Goal: Communication & Community: Answer question/provide support

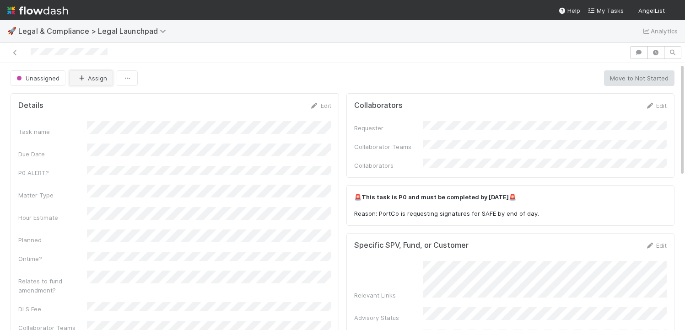
click at [80, 76] on icon "button" at bounding box center [81, 78] width 9 height 6
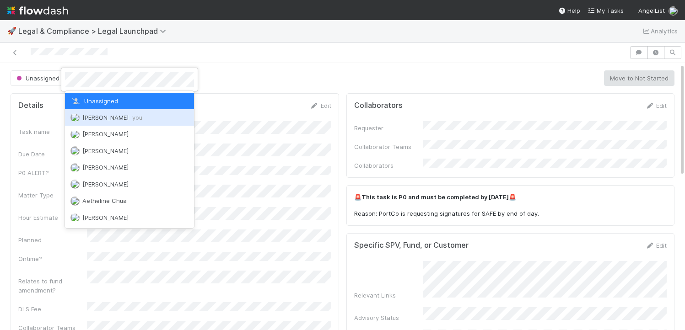
click at [95, 120] on span "Scarlett Grabowska you" at bounding box center [112, 117] width 60 height 7
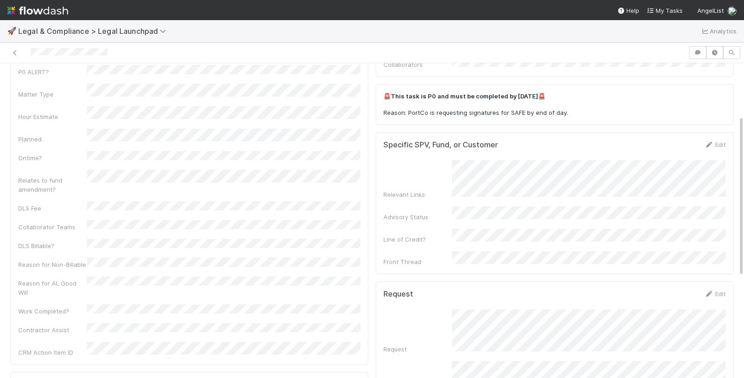
scroll to position [296, 0]
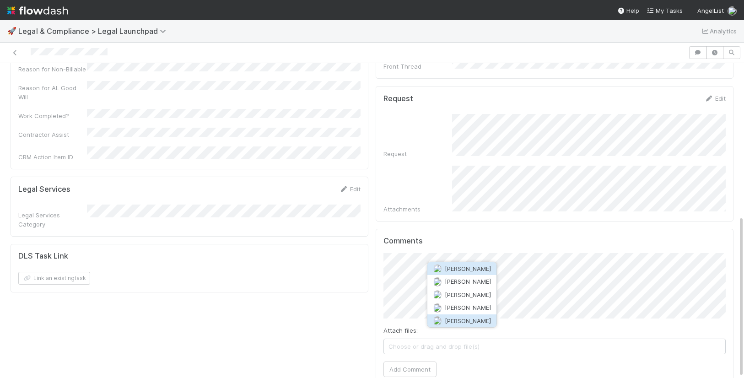
click at [465, 318] on span "[PERSON_NAME]" at bounding box center [468, 320] width 46 height 7
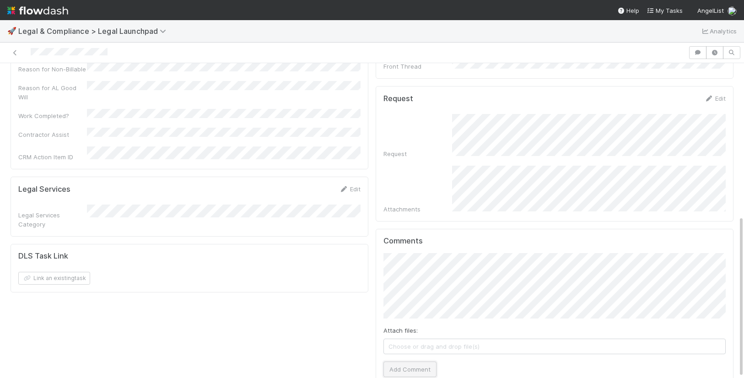
click at [431, 330] on button "Add Comment" at bounding box center [409, 369] width 53 height 16
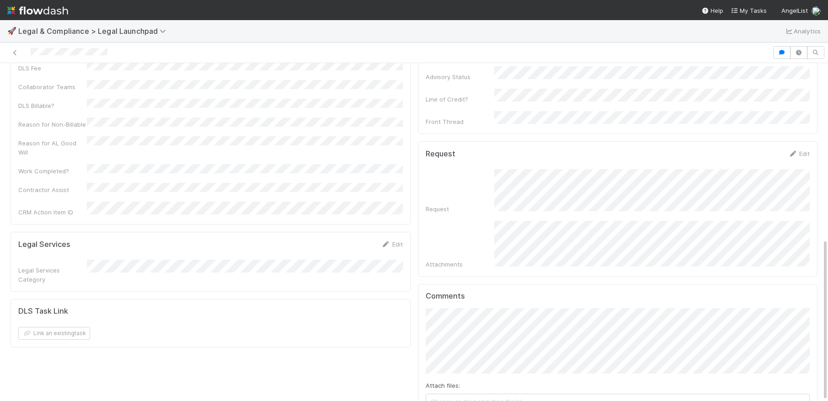
scroll to position [365, 0]
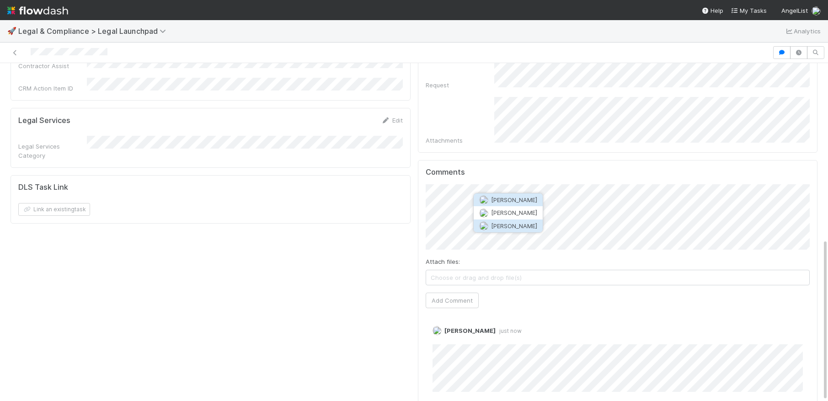
click at [498, 224] on span "[PERSON_NAME]" at bounding box center [514, 225] width 46 height 7
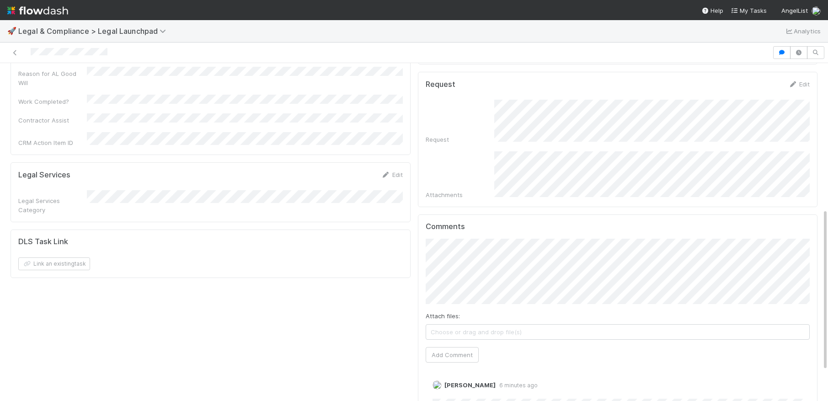
scroll to position [295, 0]
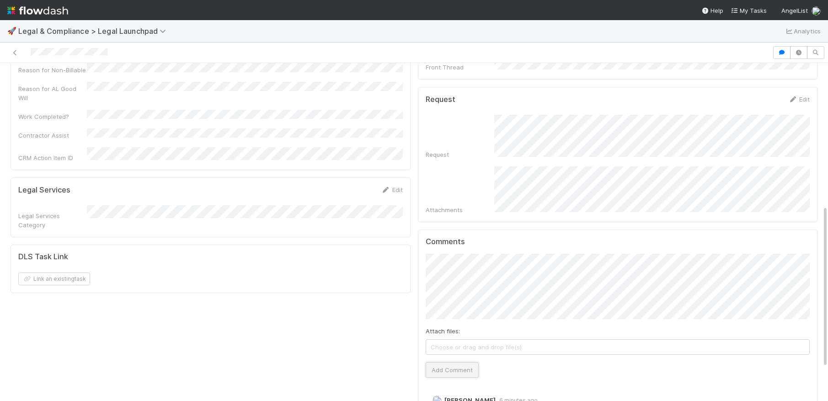
click at [459, 330] on button "Add Comment" at bounding box center [452, 370] width 53 height 16
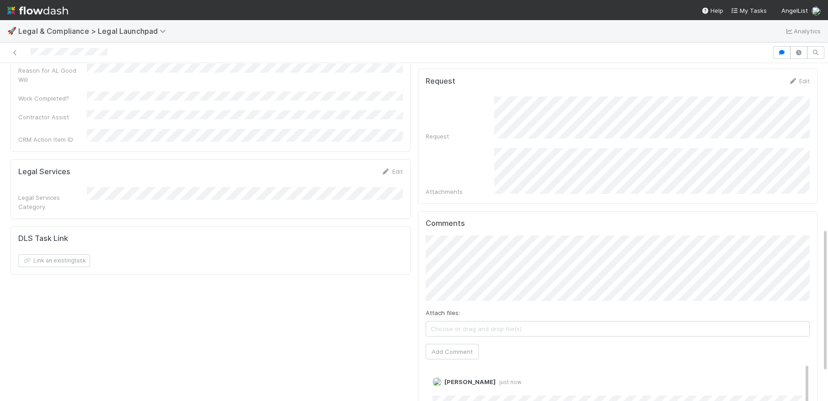
scroll to position [457, 0]
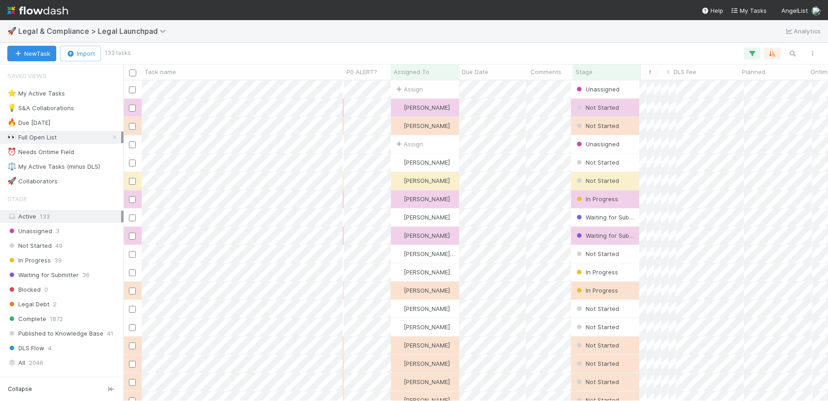
scroll to position [321, 705]
click at [114, 135] on icon at bounding box center [114, 137] width 9 height 6
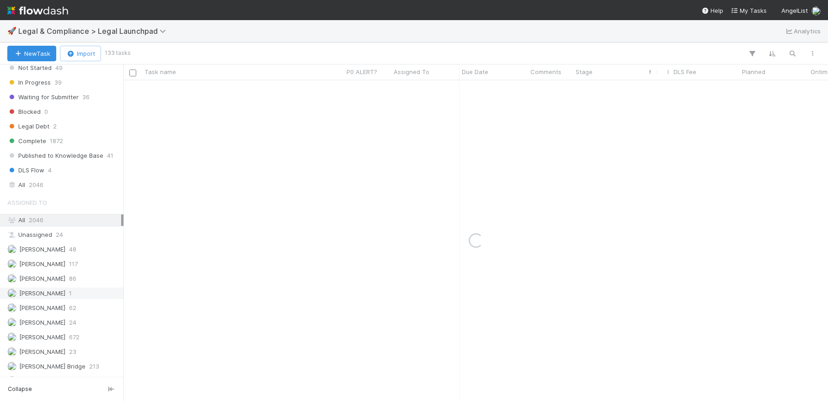
scroll to position [179, 0]
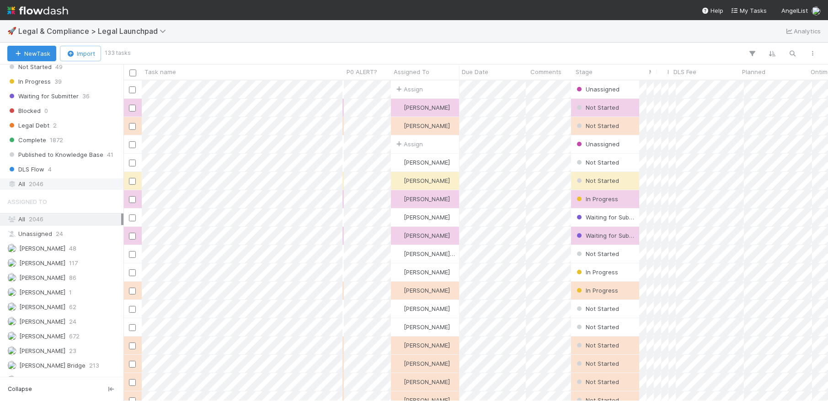
click at [35, 186] on span "2046" at bounding box center [36, 183] width 15 height 11
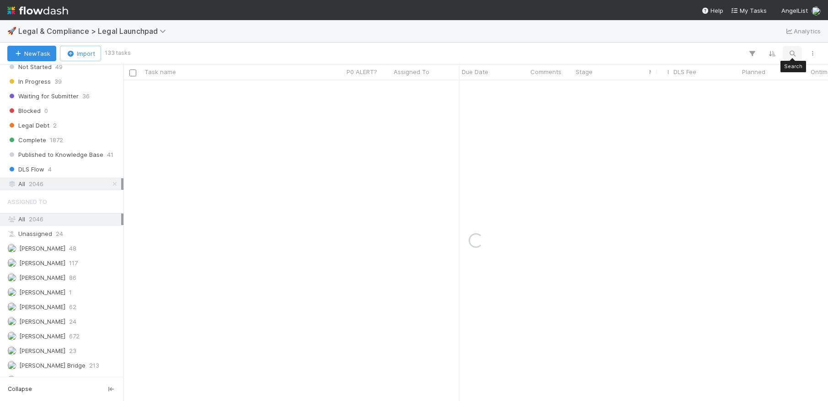
click at [788, 51] on icon "button" at bounding box center [792, 53] width 9 height 8
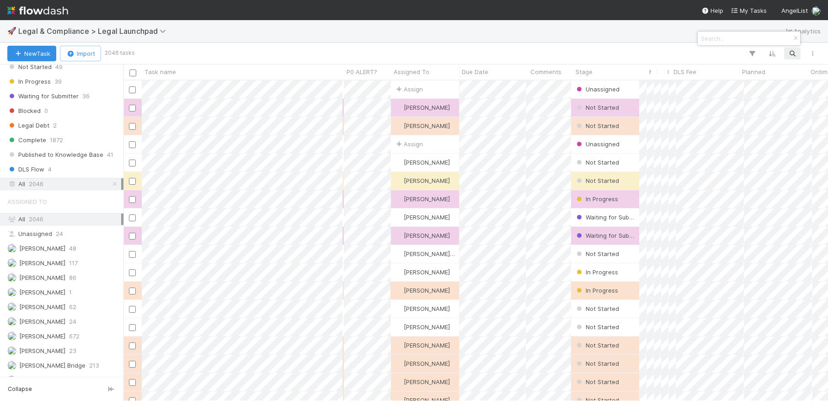
scroll to position [321, 705]
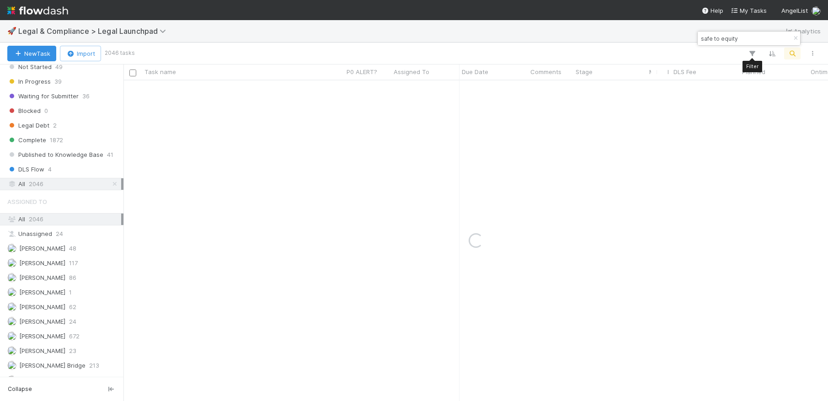
type input "safe to equity"
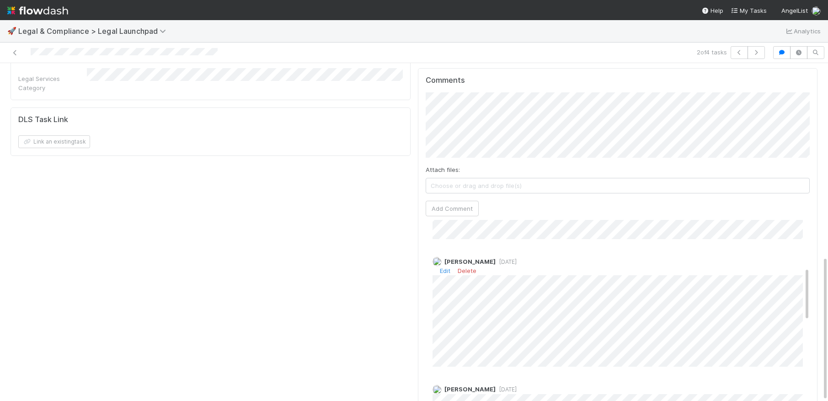
scroll to position [434, 0]
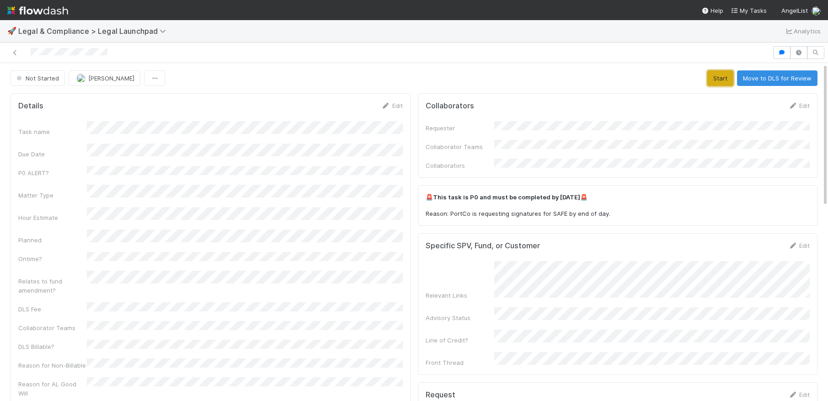
click at [715, 75] on button "Start" at bounding box center [721, 78] width 26 height 16
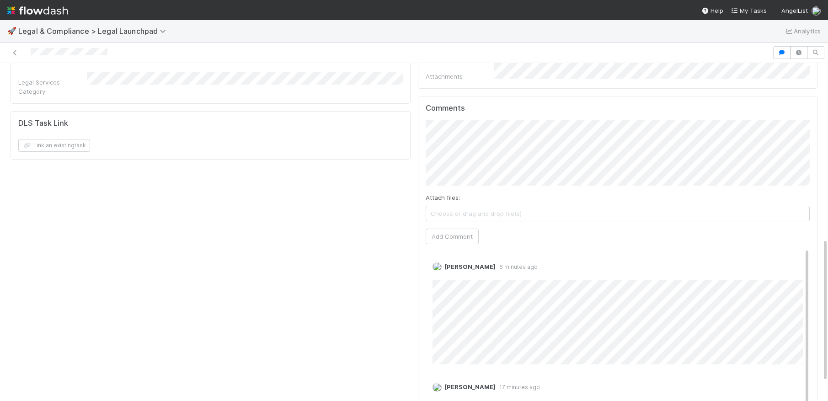
scroll to position [433, 0]
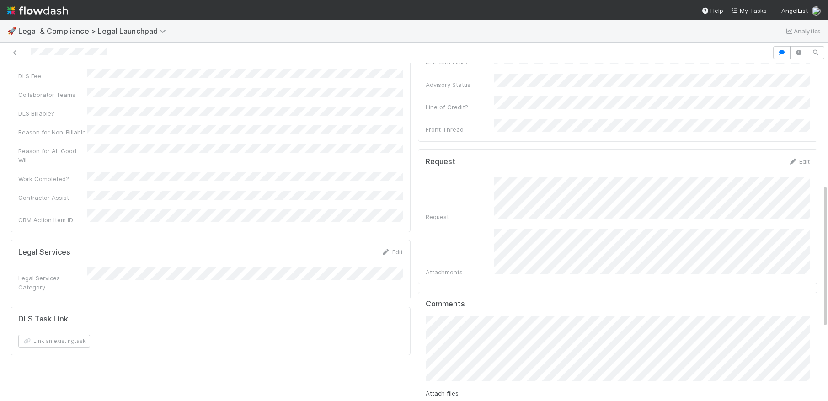
scroll to position [99, 0]
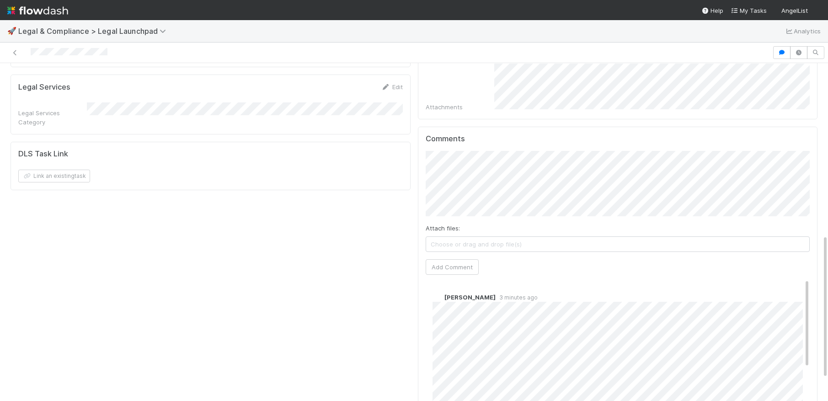
scroll to position [406, 0]
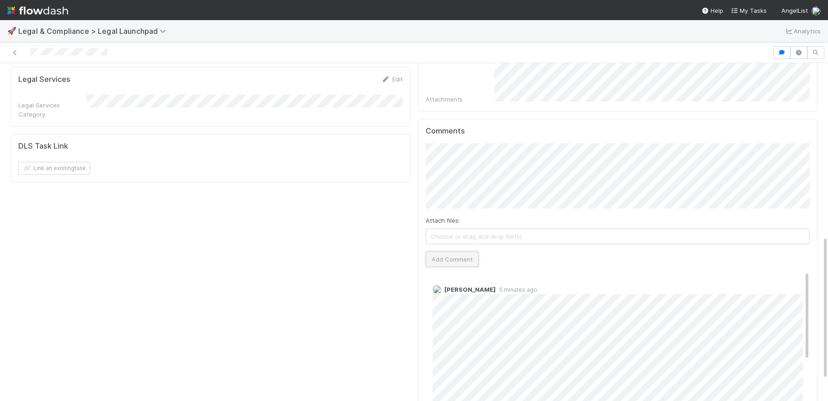
click at [458, 252] on button "Add Comment" at bounding box center [452, 260] width 53 height 16
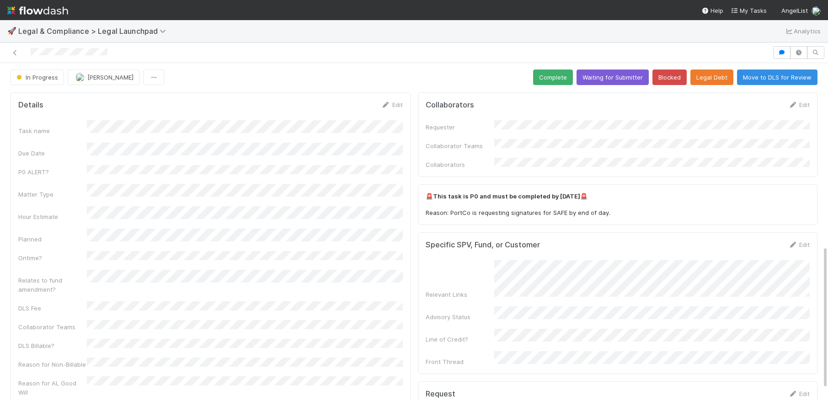
scroll to position [0, 0]
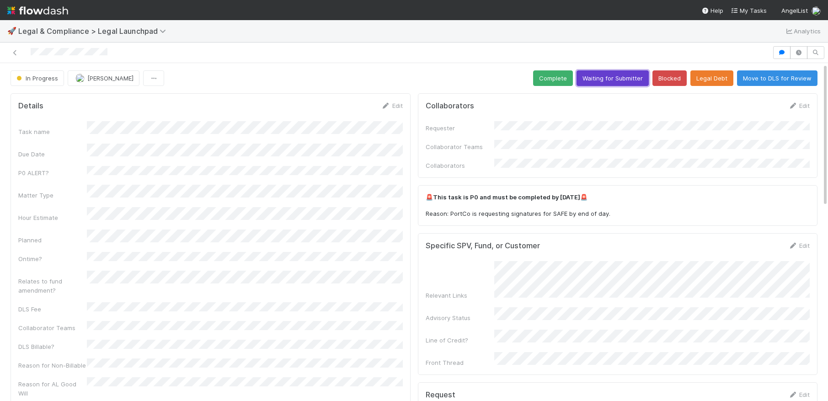
click at [606, 78] on button "Waiting for Submitter" at bounding box center [613, 78] width 72 height 16
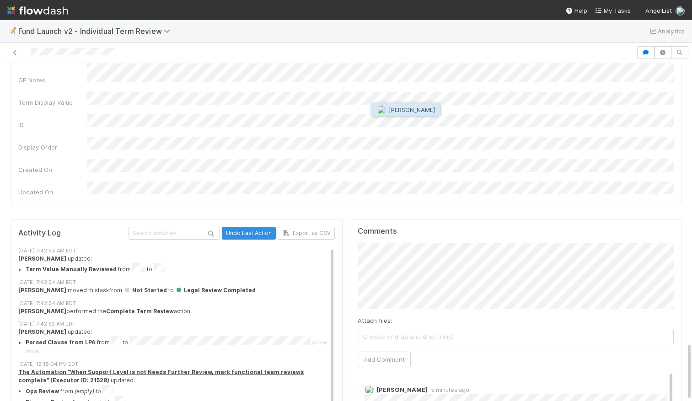
click at [407, 108] on span "[PERSON_NAME]" at bounding box center [412, 109] width 46 height 7
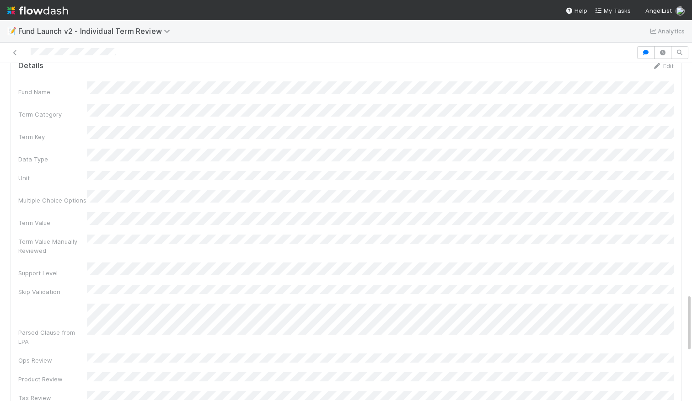
scroll to position [1600, 0]
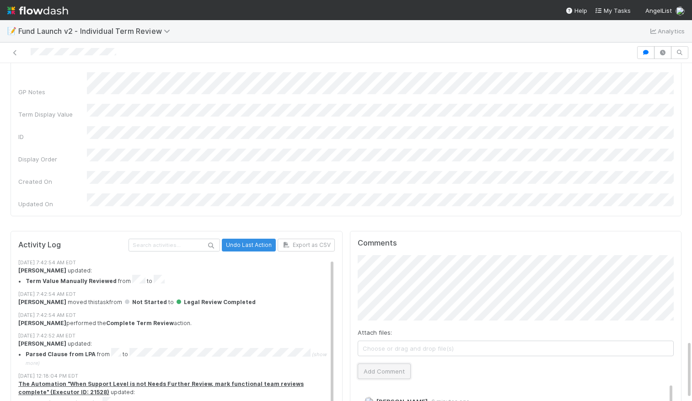
click at [372, 364] on button "Add Comment" at bounding box center [384, 372] width 53 height 16
